Goal: Transaction & Acquisition: Book appointment/travel/reservation

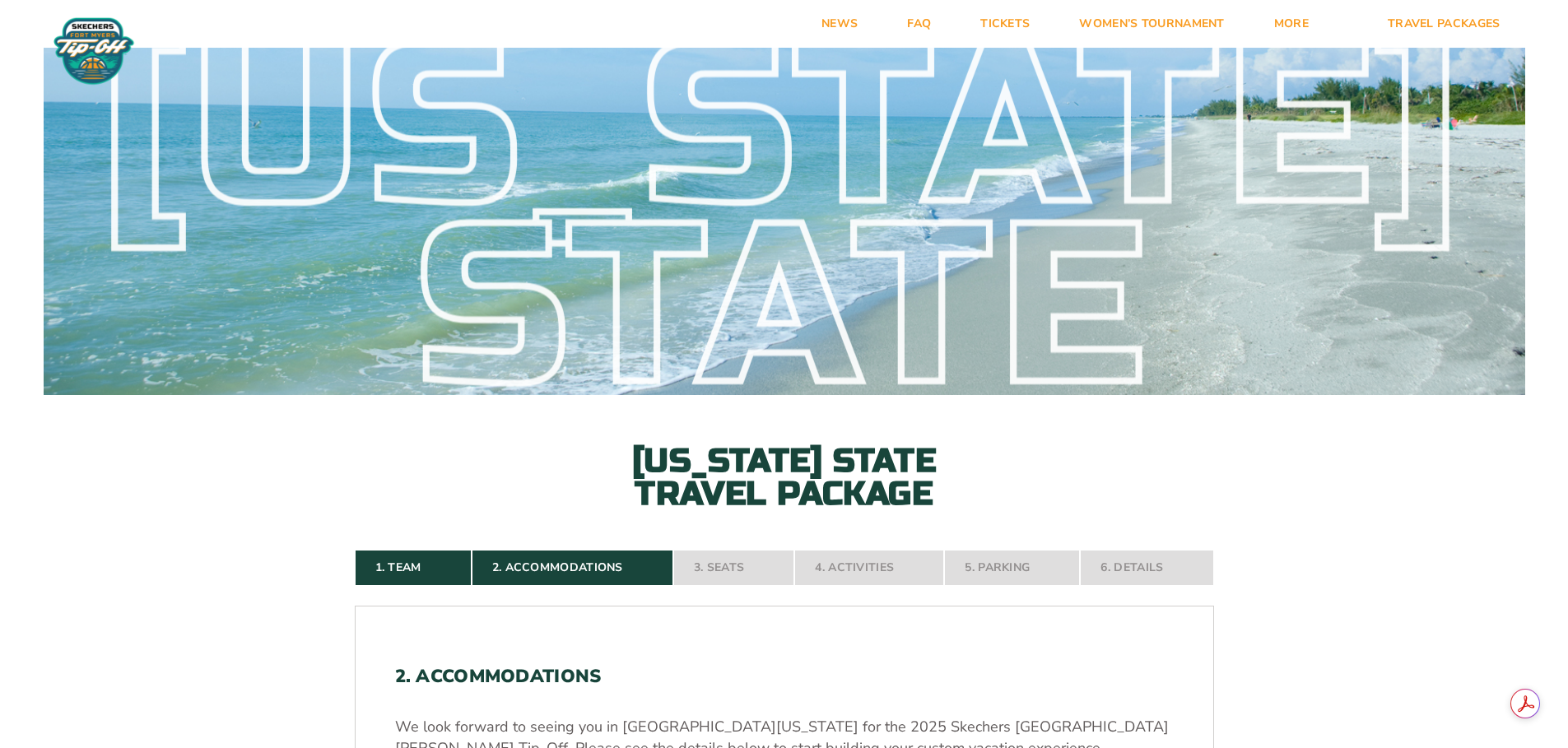
select select
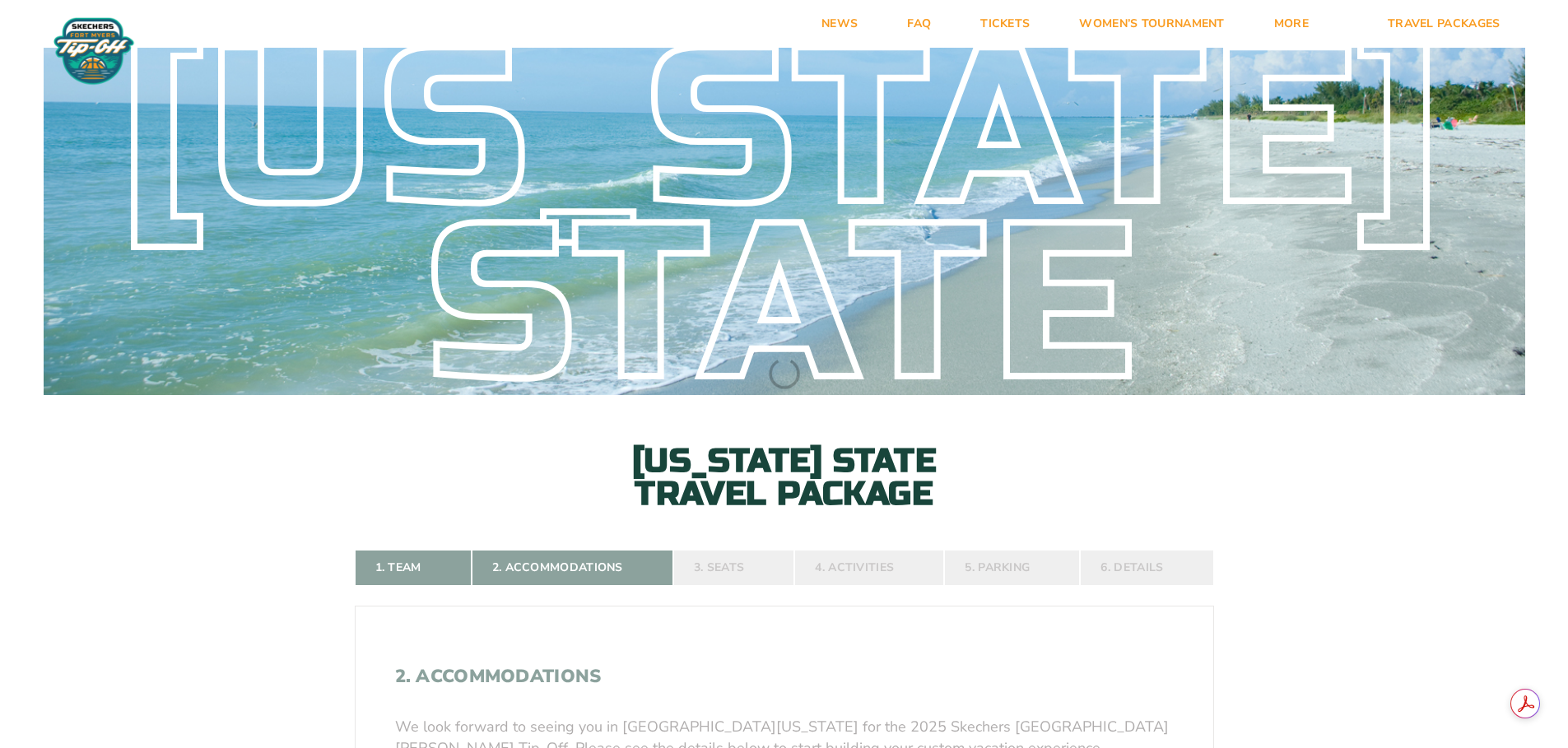
select select
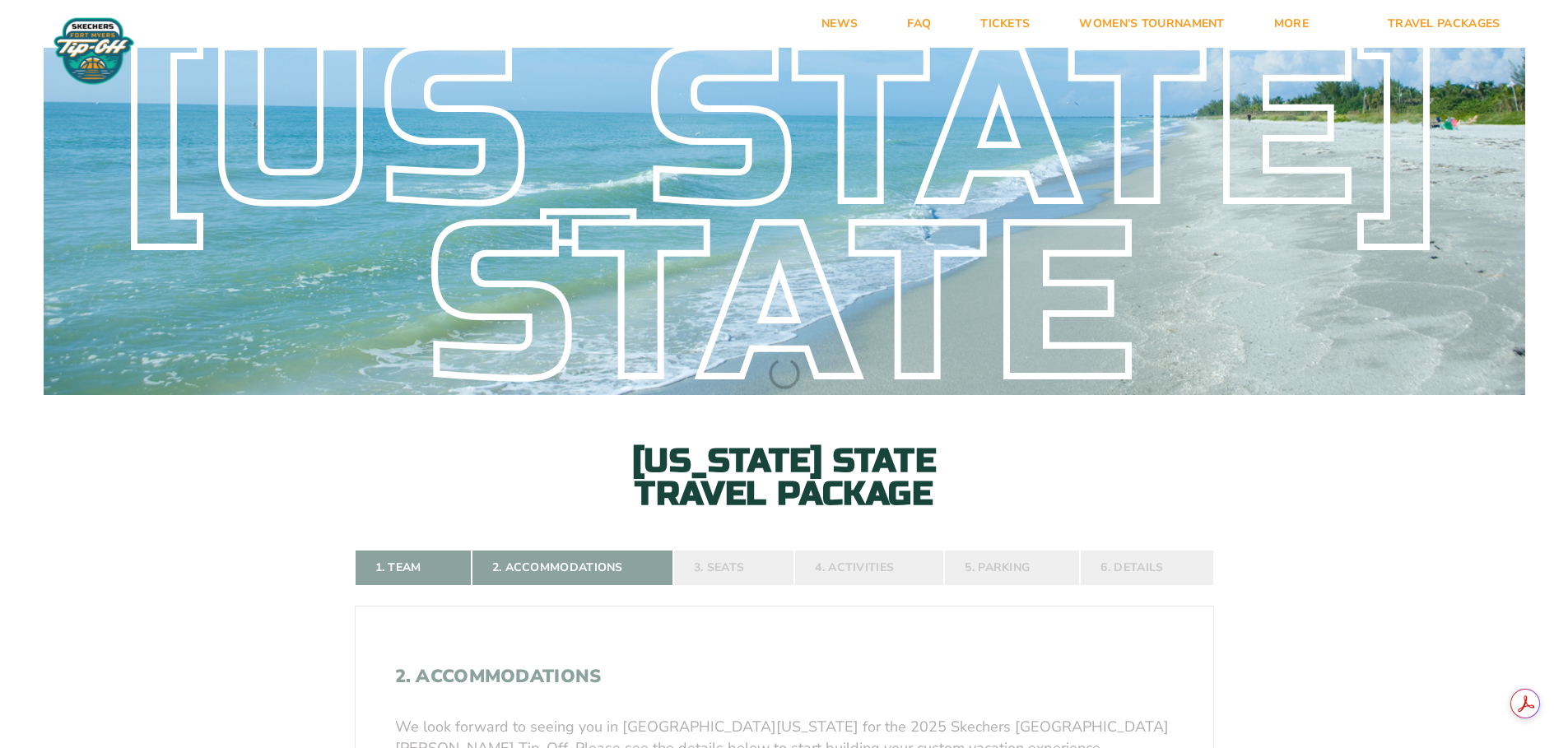
select select
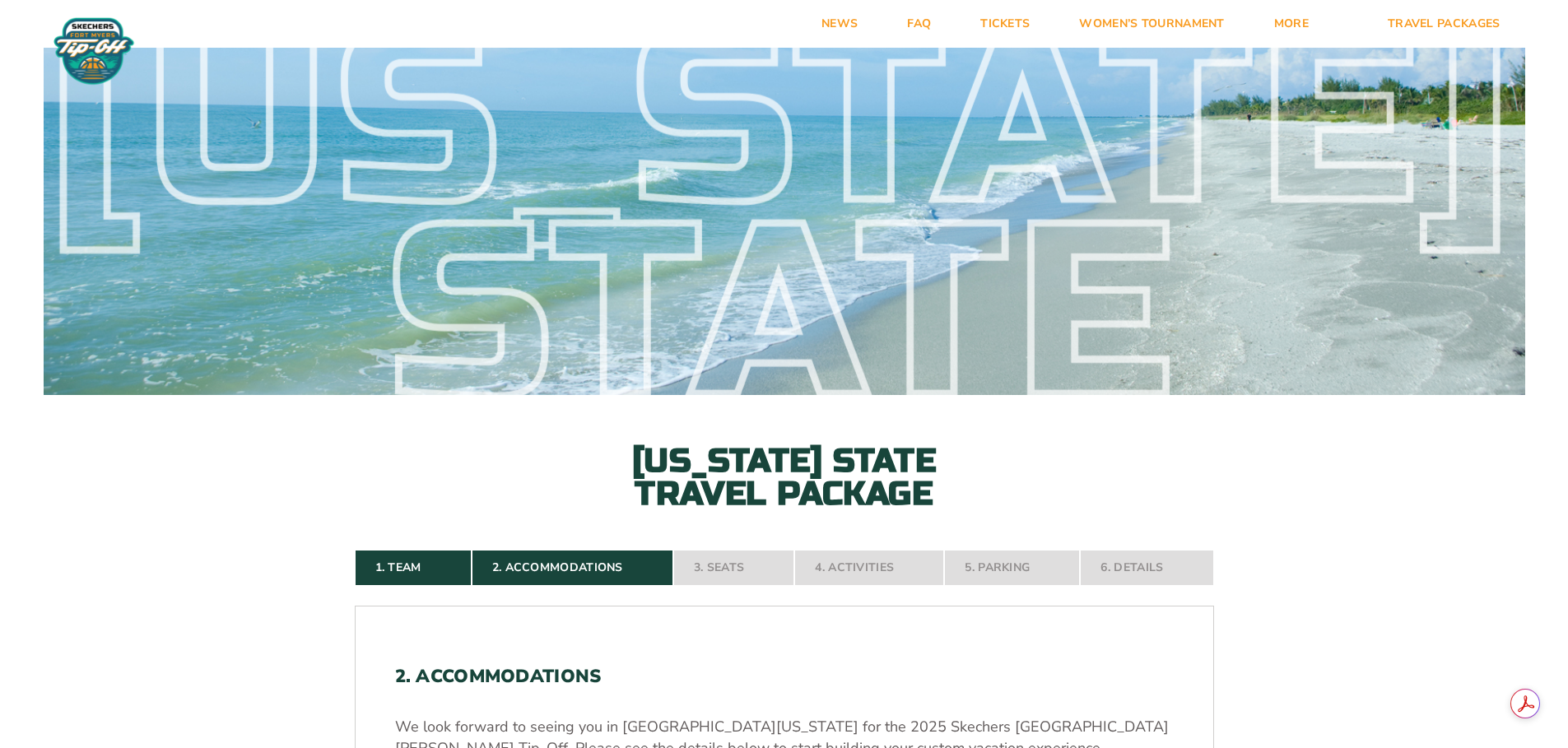
select select
